Goal: Task Accomplishment & Management: Manage account settings

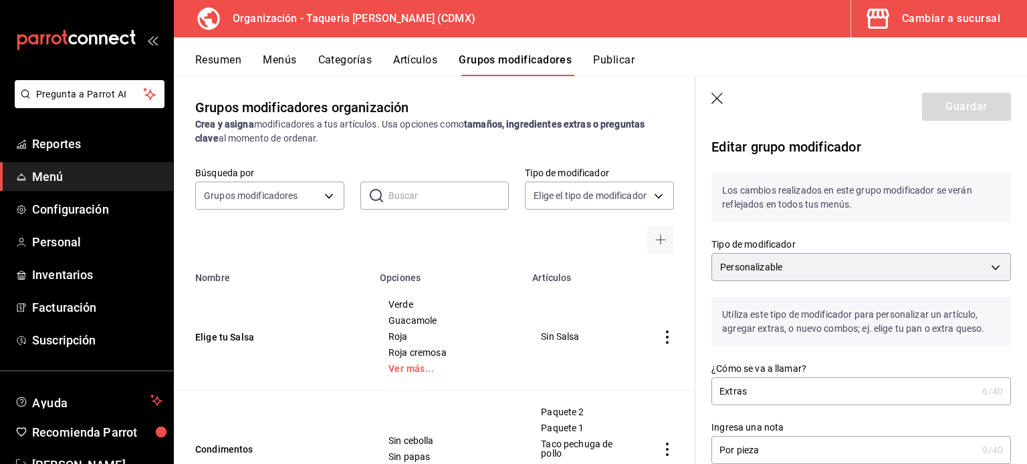
scroll to position [237, 0]
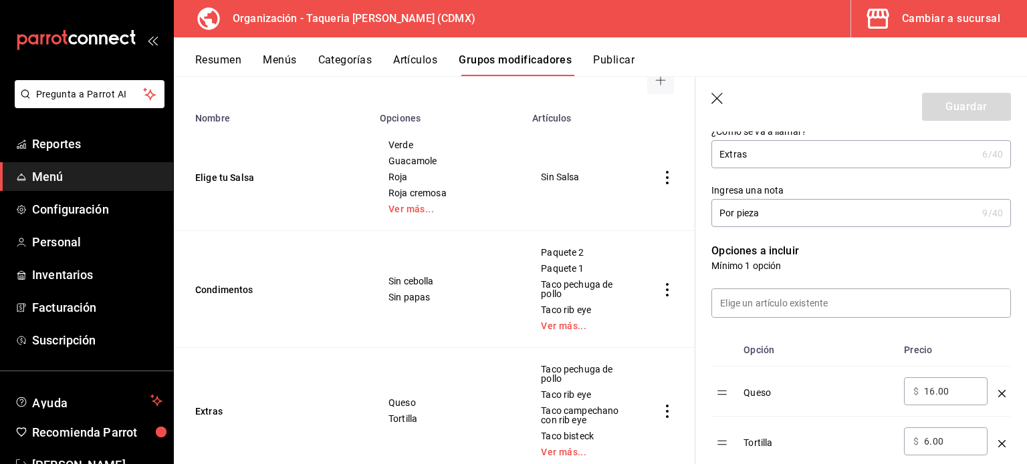
click at [437, 61] on button "Artículos" at bounding box center [415, 64] width 44 height 23
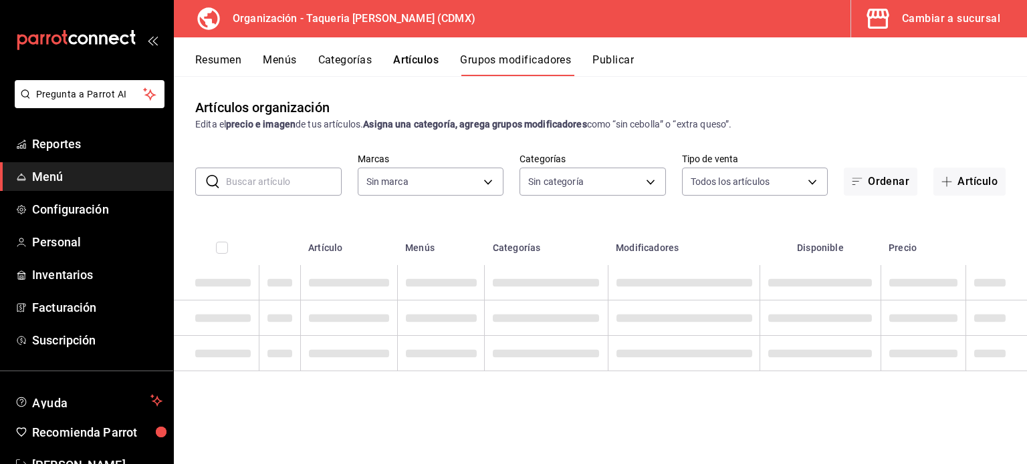
type input "6420383b-8504-466e-b8e1-7ad85ed98961"
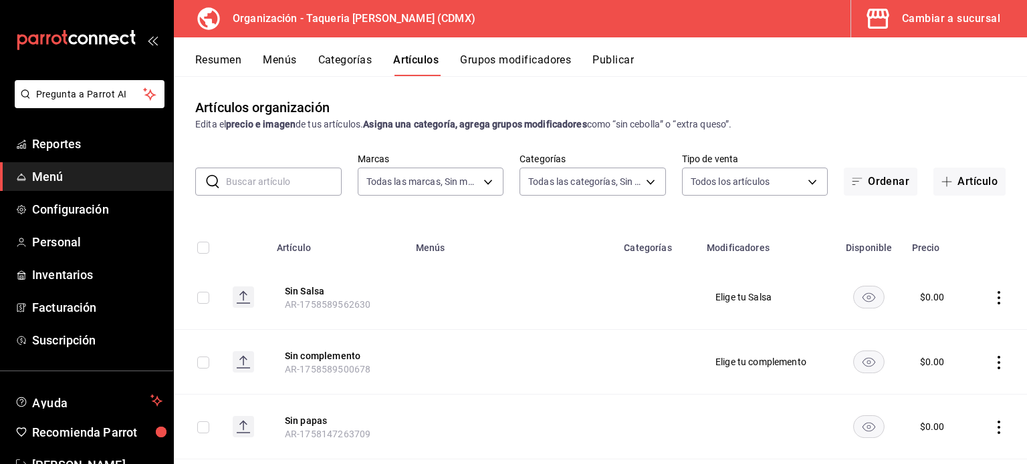
type input "ed9b51ba-9b42-42bb-a1bf-61966d11c073,8f5feebf-6ecb-4b31-b74b-0a8d4b97d945,0bf33…"
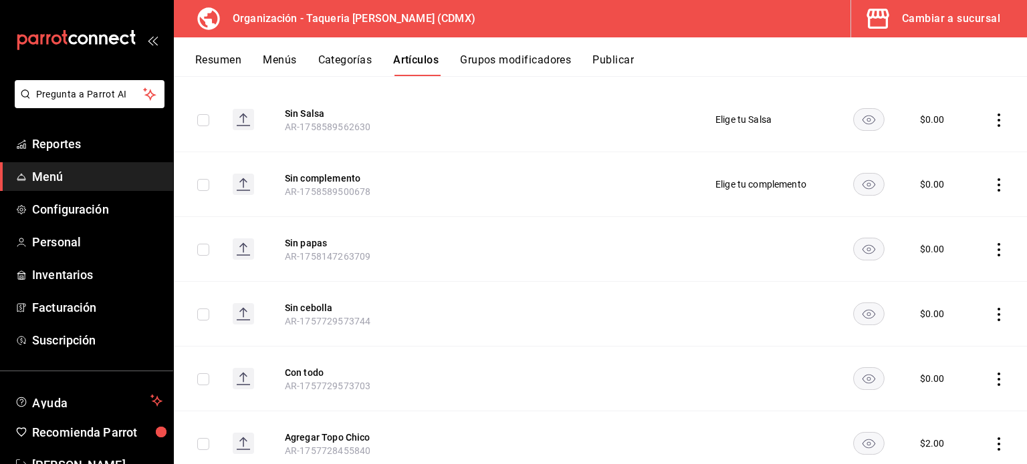
scroll to position [356, 0]
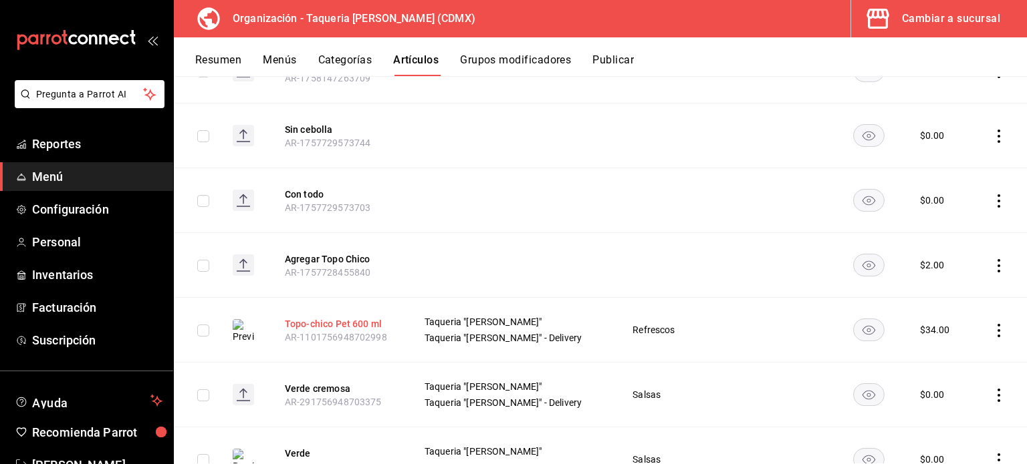
click at [323, 320] on button "Topo-chico Pet 600 ml" at bounding box center [338, 323] width 107 height 13
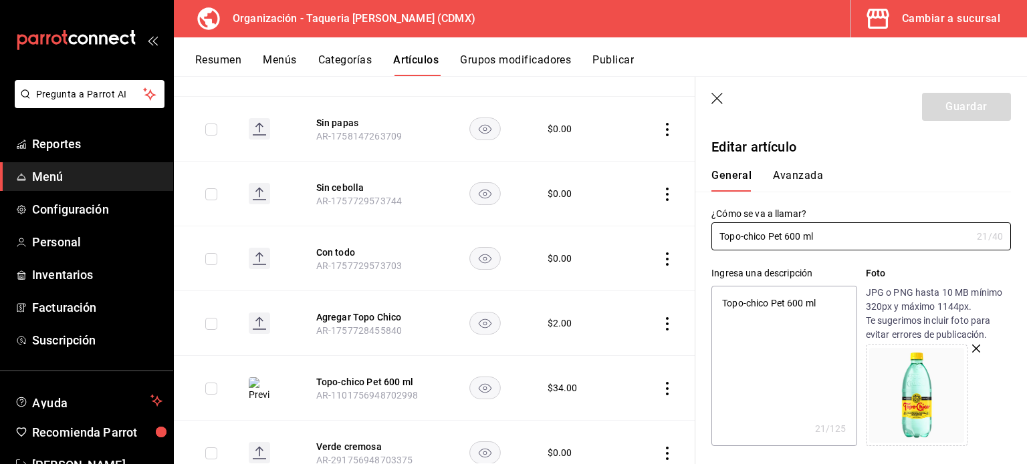
click at [800, 173] on button "Avanzada" at bounding box center [798, 180] width 50 height 23
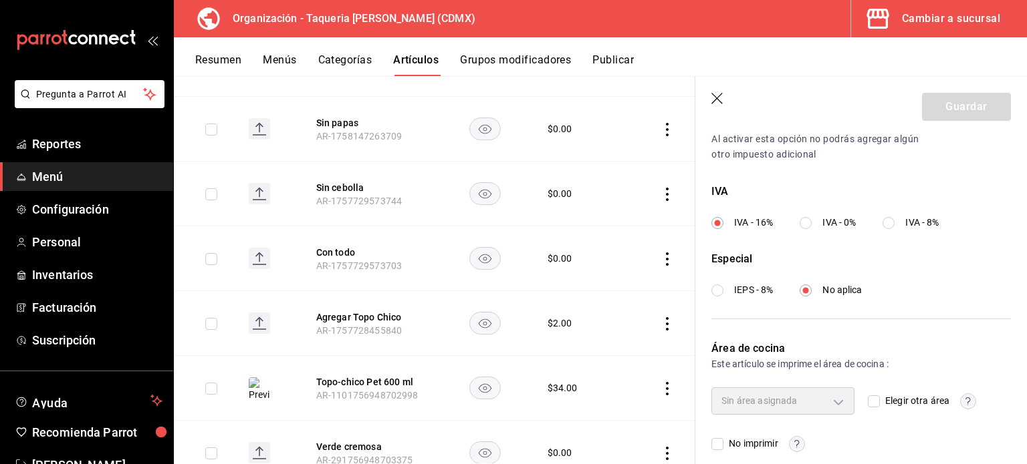
scroll to position [479, 0]
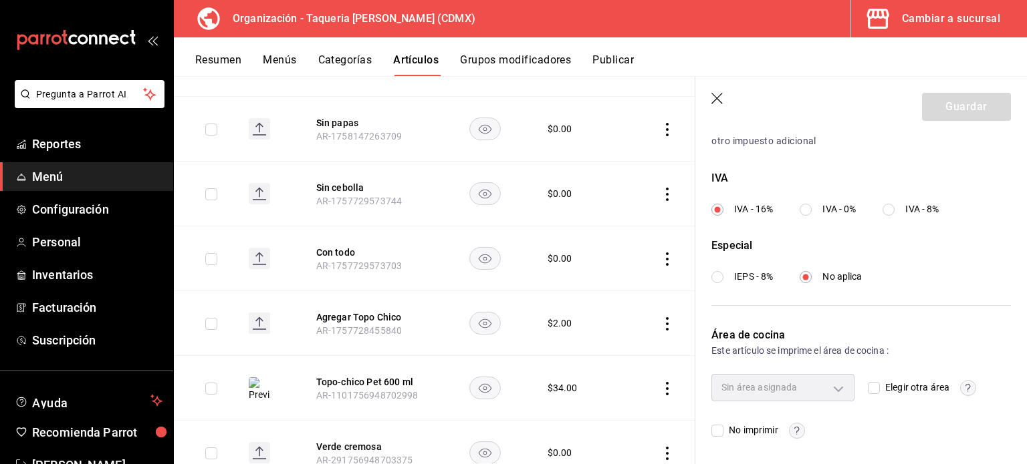
click at [358, 59] on button "Categorías" at bounding box center [345, 64] width 54 height 23
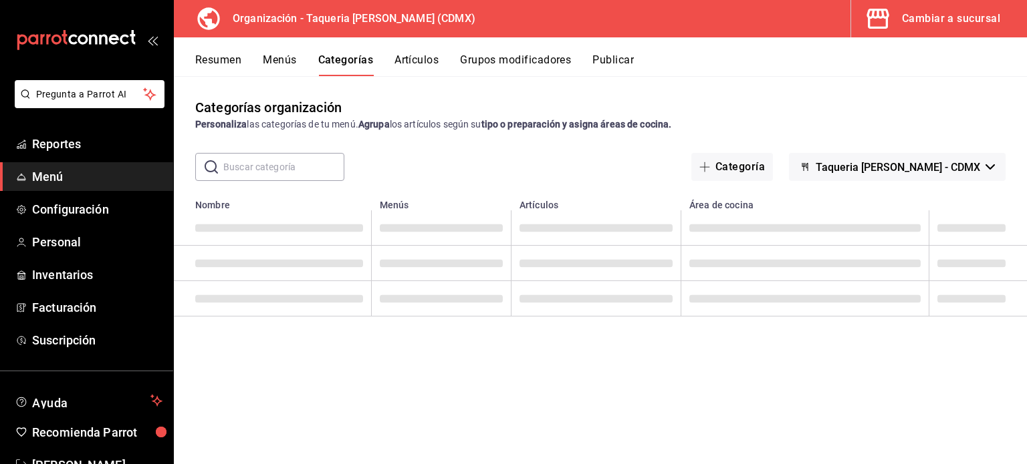
click at [292, 61] on button "Menús" at bounding box center [279, 64] width 33 height 23
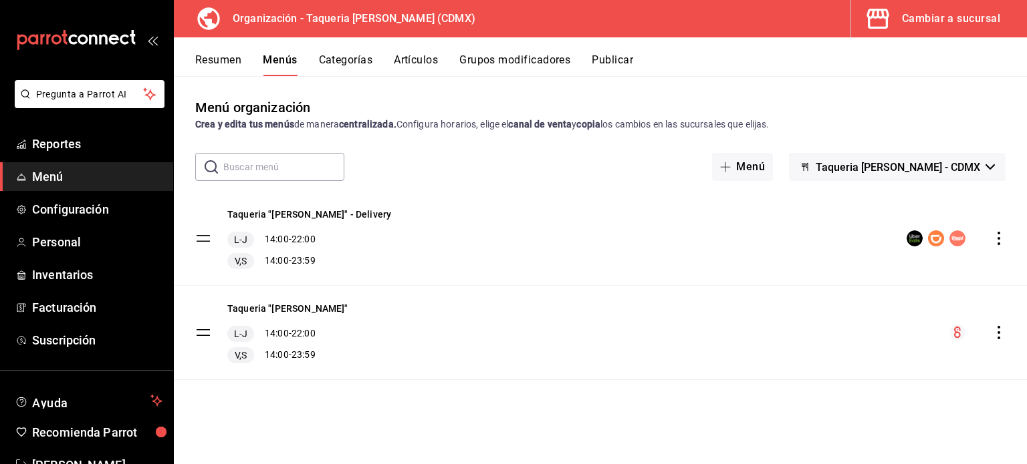
click at [232, 76] on div "Resumen Menús Categorías Artículos Grupos modificadores Publicar Menú organizac…" at bounding box center [600, 250] width 853 height 427
click at [225, 61] on button "Resumen" at bounding box center [218, 64] width 46 height 23
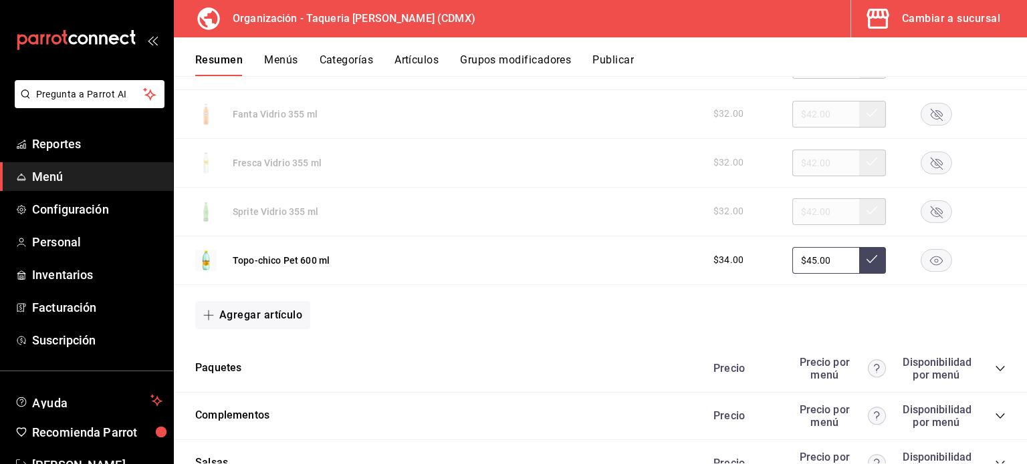
scroll to position [1283, 0]
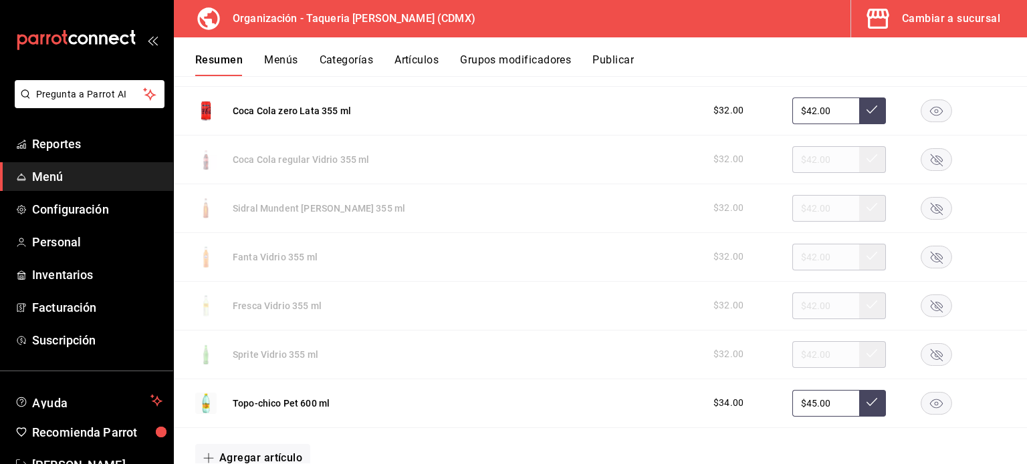
click at [286, 66] on button "Menús" at bounding box center [280, 64] width 33 height 23
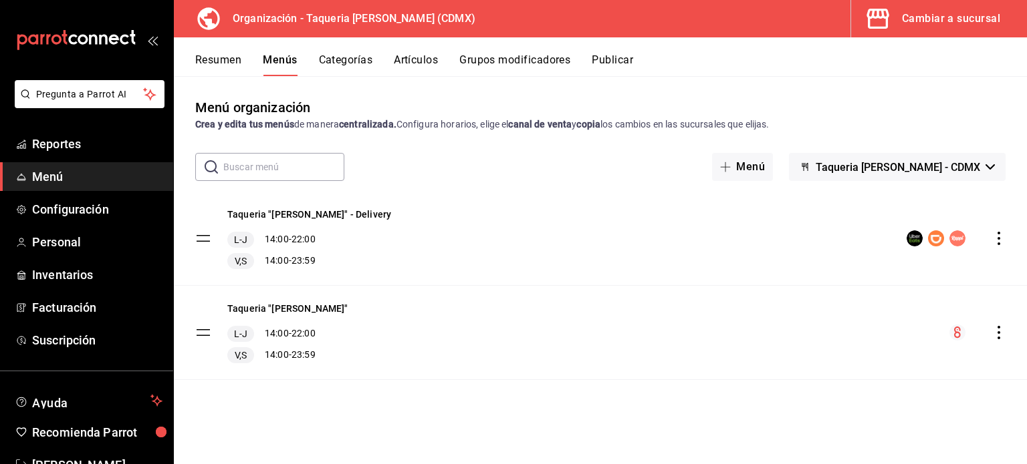
click at [612, 59] on button "Publicar" at bounding box center [611, 64] width 41 height 23
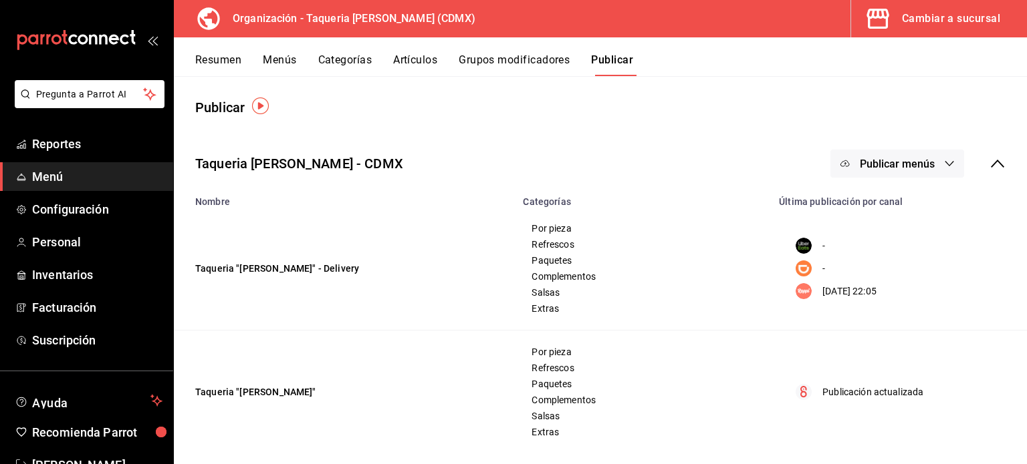
click at [537, 69] on button "Grupos modificadores" at bounding box center [513, 64] width 111 height 23
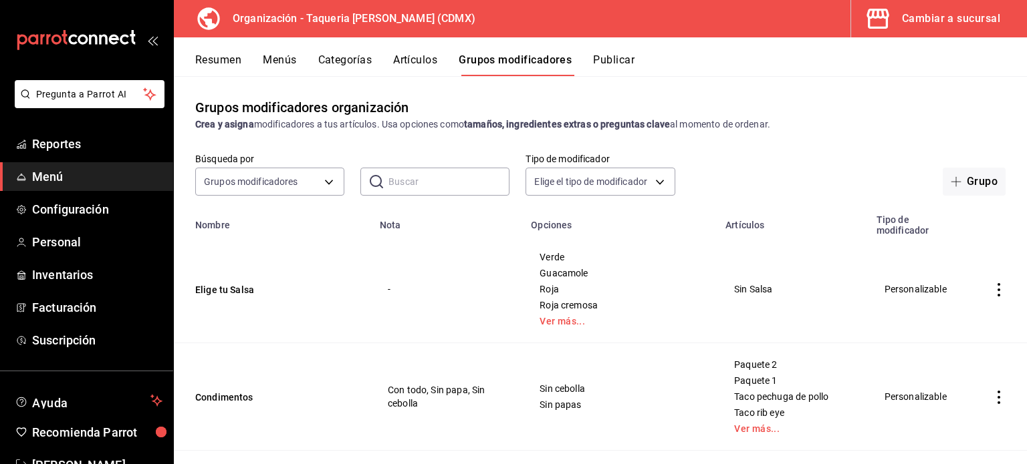
click at [398, 58] on button "Artículos" at bounding box center [415, 64] width 44 height 23
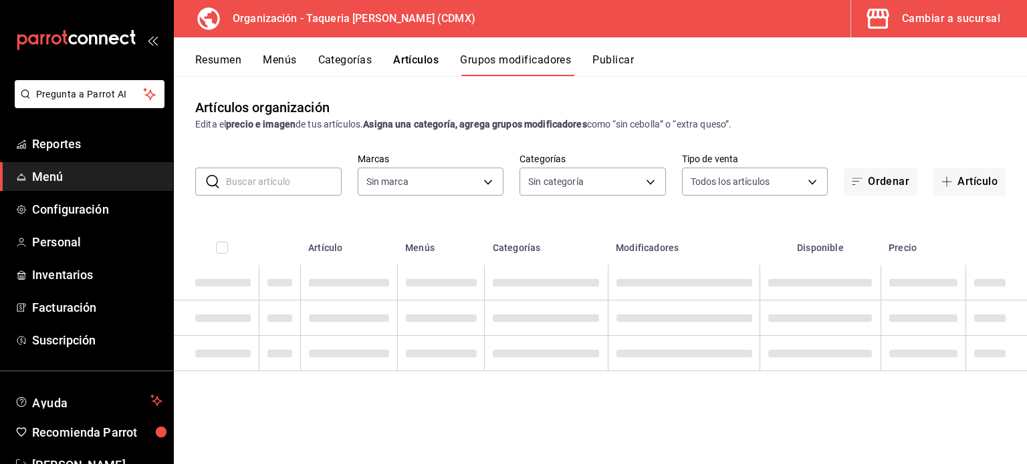
type input "6420383b-8504-466e-b8e1-7ad85ed98961"
type input "ed9b51ba-9b42-42bb-a1bf-61966d11c073,8f5feebf-6ecb-4b31-b74b-0a8d4b97d945,0bf33…"
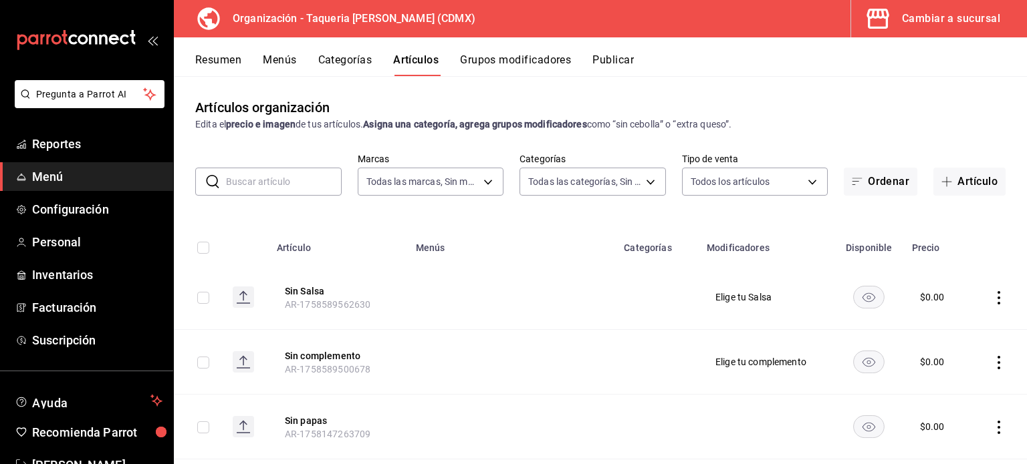
click at [424, 296] on td at bounding box center [512, 297] width 208 height 65
click at [992, 296] on icon "actions" at bounding box center [998, 297] width 13 height 13
click at [941, 325] on span "Editar" at bounding box center [948, 329] width 35 height 14
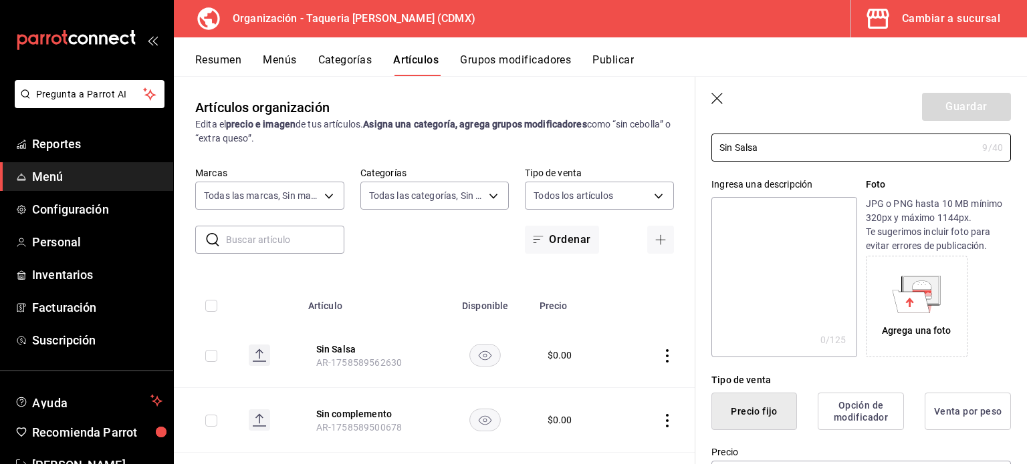
scroll to position [178, 0]
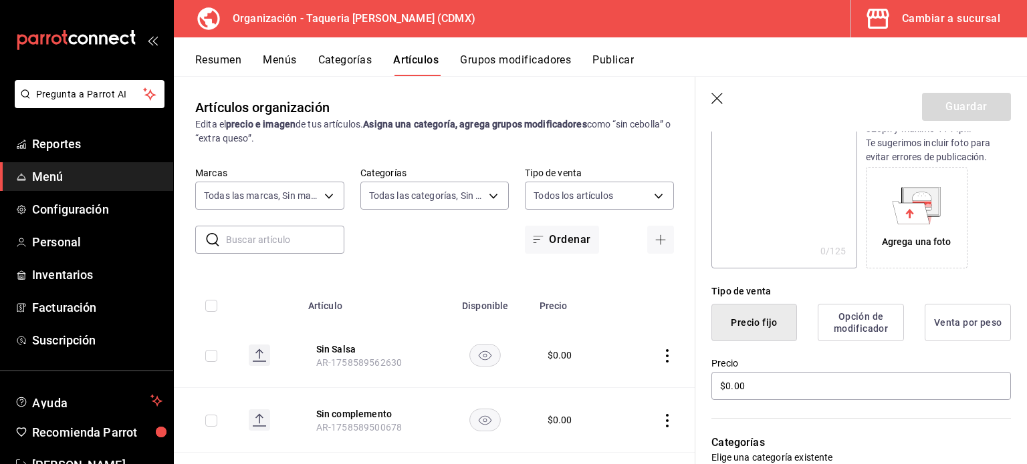
click at [855, 315] on button "Opción de modificador" at bounding box center [860, 322] width 86 height 37
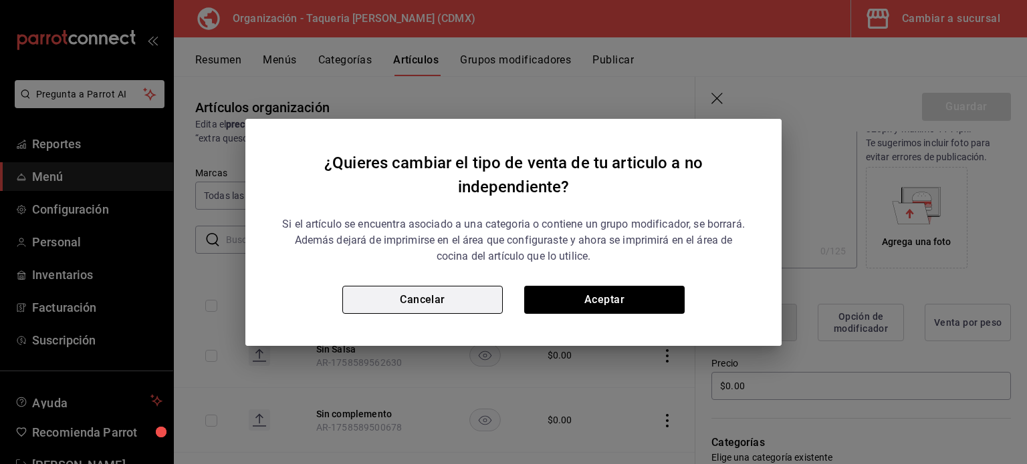
click at [448, 300] on button "Cancelar" at bounding box center [422, 300] width 160 height 28
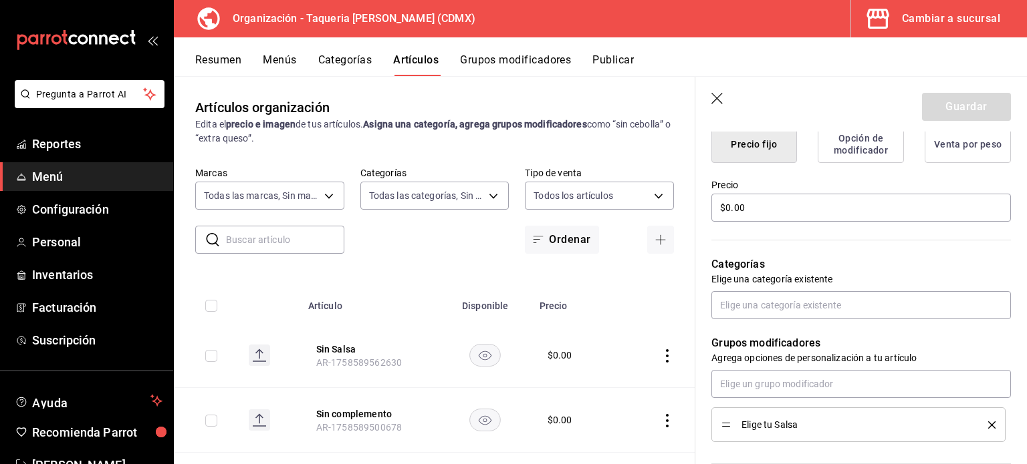
scroll to position [445, 0]
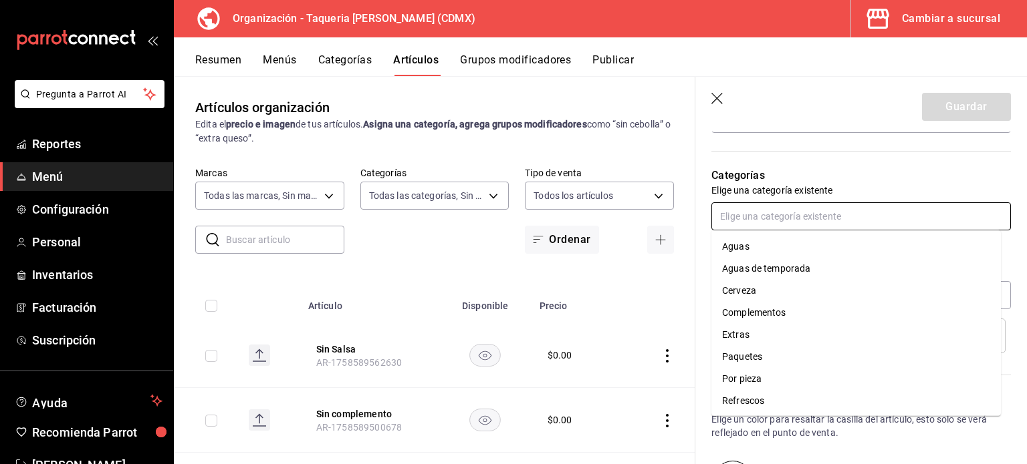
click at [835, 218] on input "text" at bounding box center [860, 216] width 299 height 28
click at [844, 176] on p "Categorías" at bounding box center [860, 176] width 299 height 16
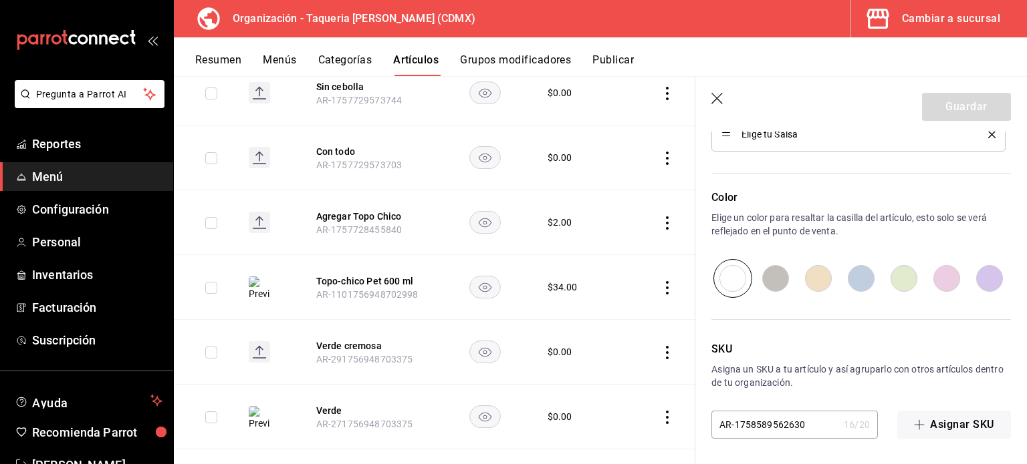
scroll to position [624, 0]
